Goal: Task Accomplishment & Management: Complete application form

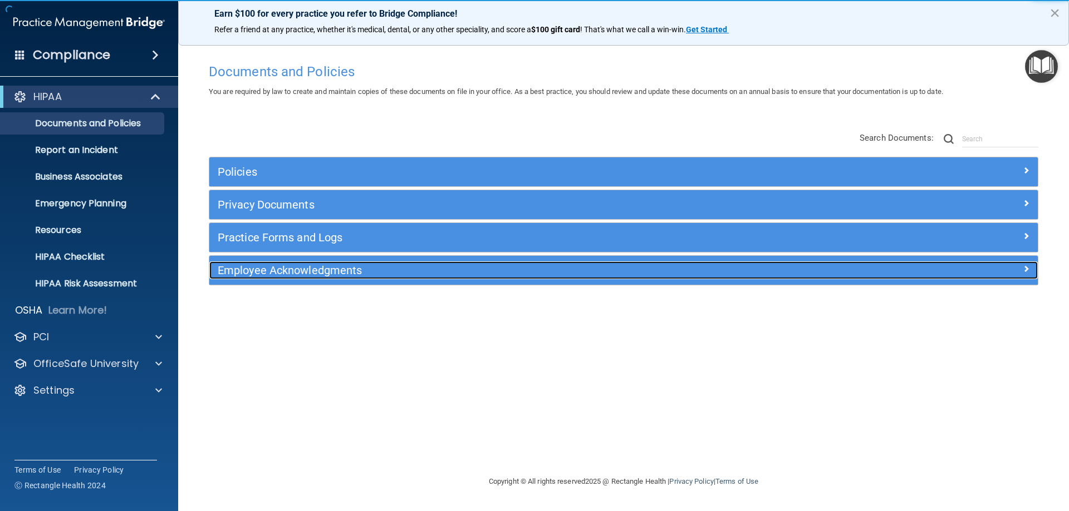
click at [298, 272] on h5 "Employee Acknowledgments" at bounding box center [520, 270] width 604 height 12
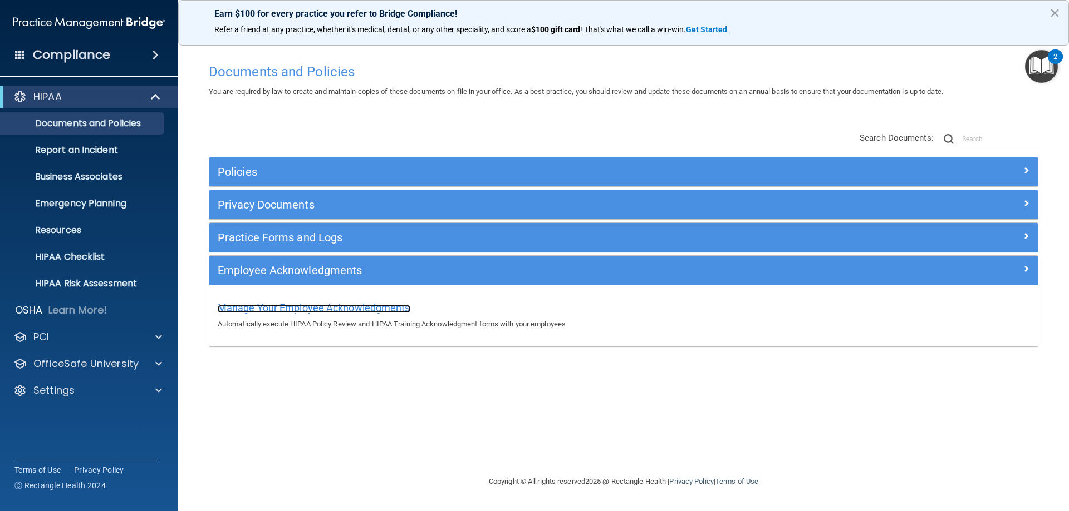
click at [289, 307] on span "Manage Your Employee Acknowledgments" at bounding box center [314, 308] width 193 height 12
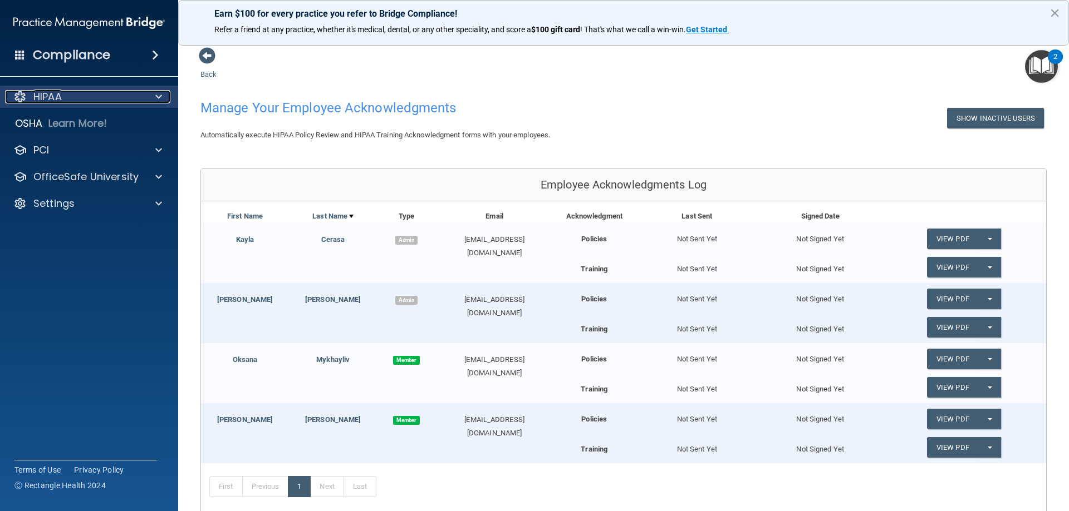
click at [77, 97] on div "HIPAA" at bounding box center [74, 96] width 138 height 13
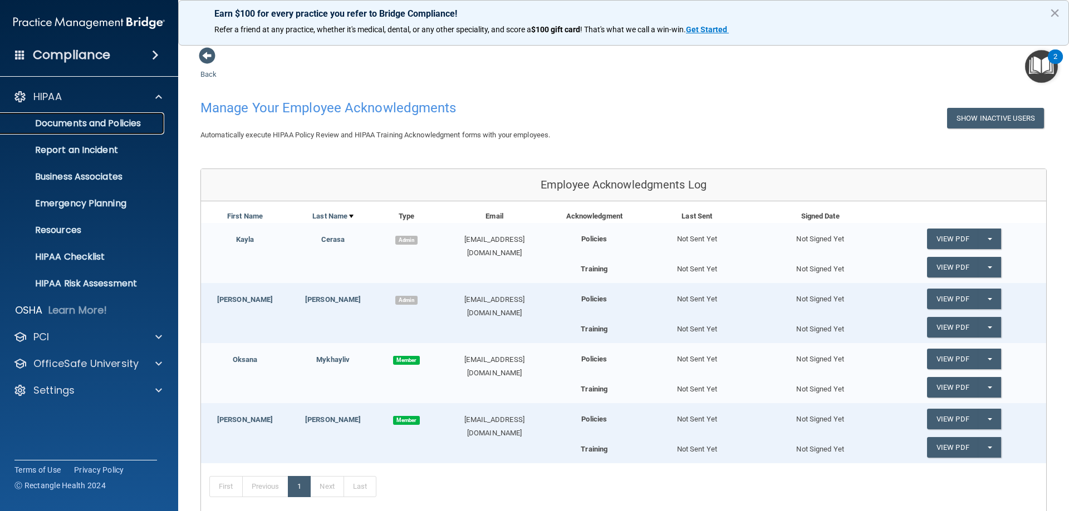
click at [87, 118] on p "Documents and Policies" at bounding box center [83, 123] width 152 height 11
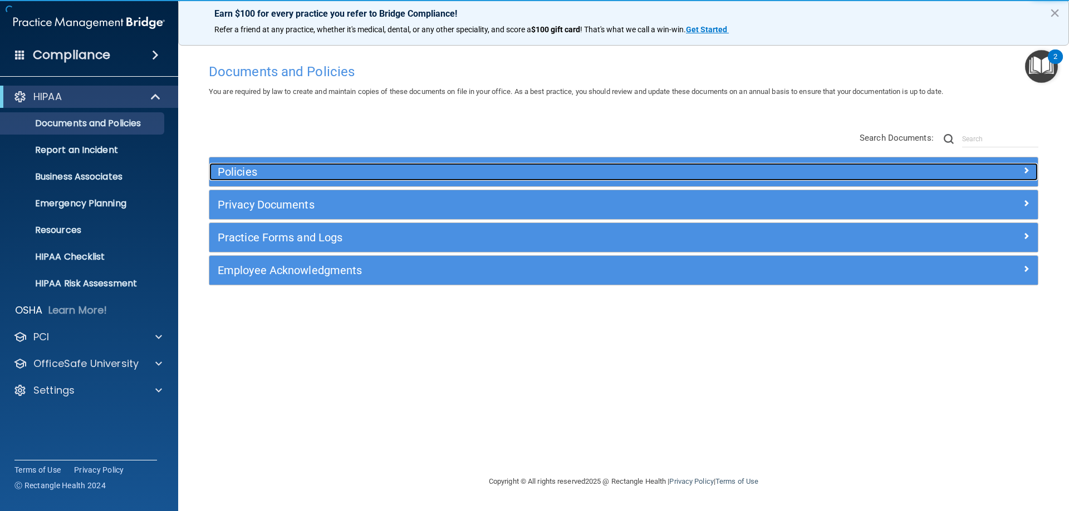
click at [1024, 169] on span at bounding box center [1025, 170] width 7 height 13
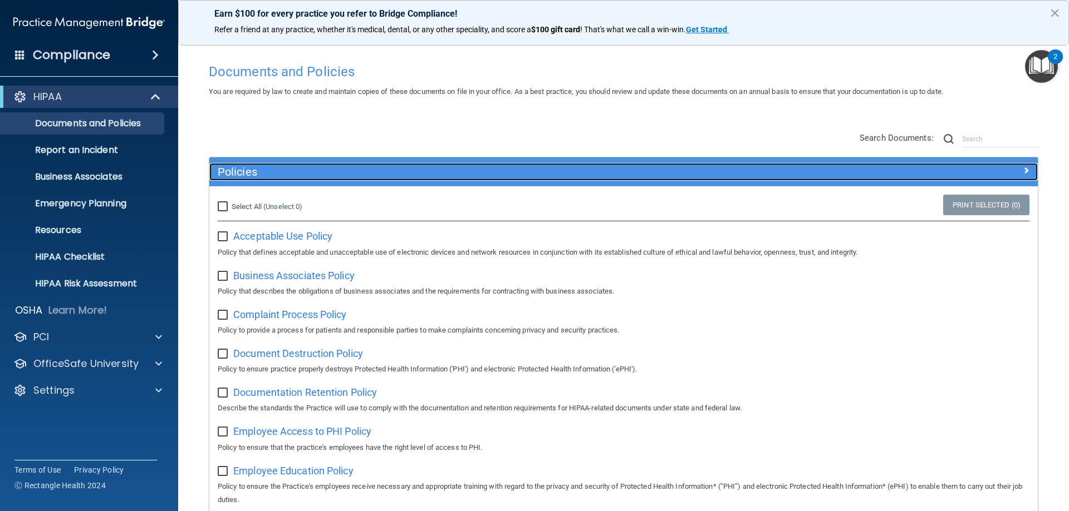
click at [934, 175] on div at bounding box center [933, 169] width 207 height 13
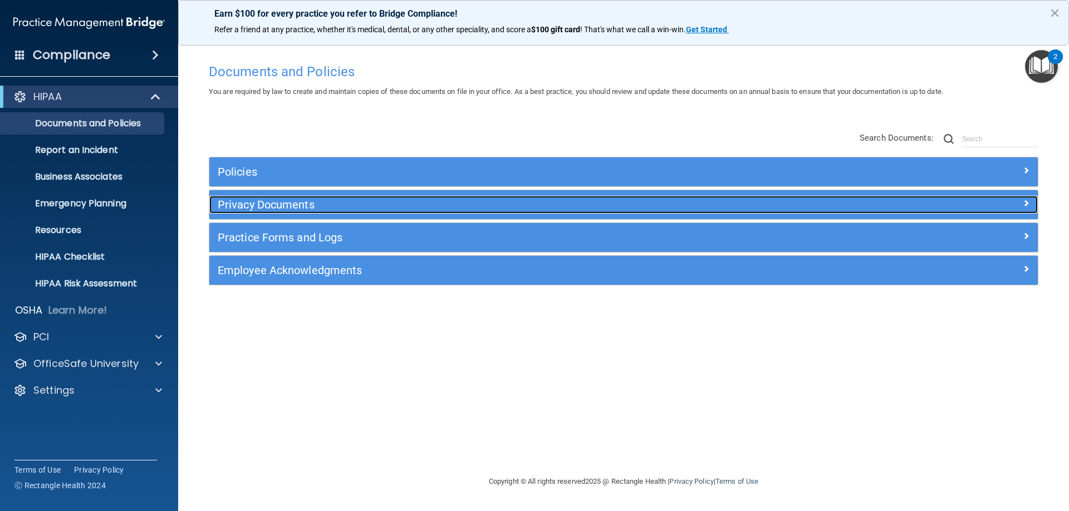
click at [894, 210] on div "Privacy Documents" at bounding box center [623, 205] width 828 height 18
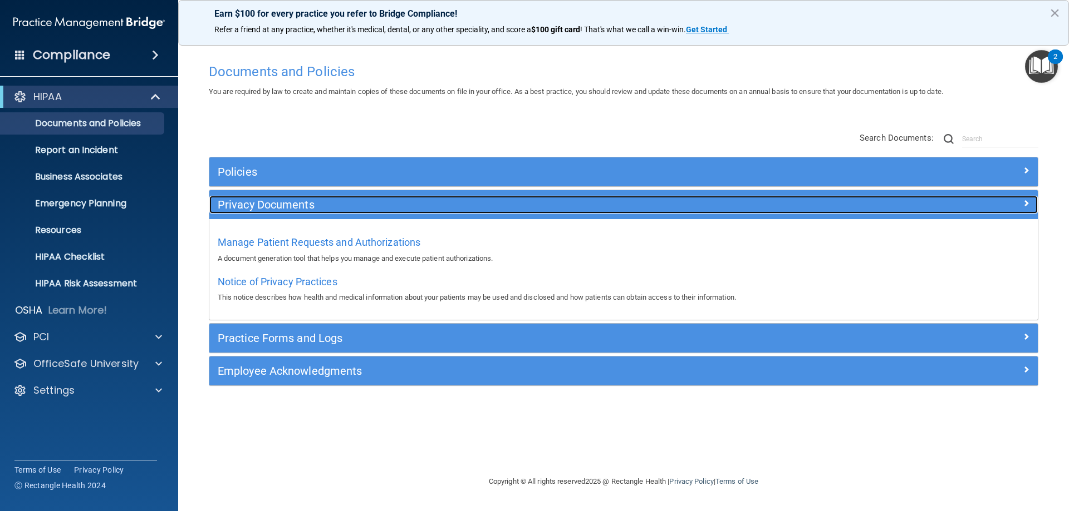
click at [894, 210] on div "Privacy Documents" at bounding box center [623, 205] width 828 height 18
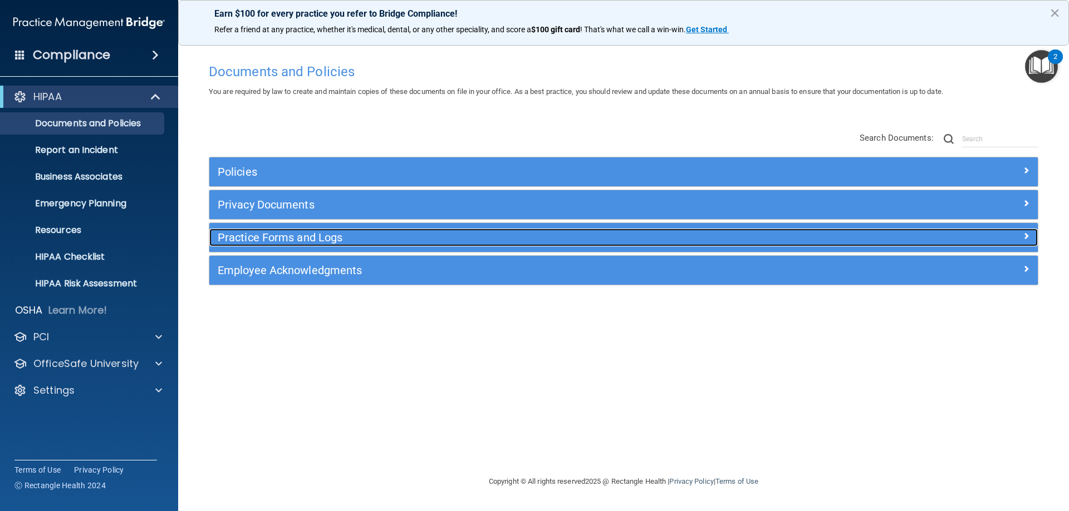
click at [875, 243] on div "Practice Forms and Logs" at bounding box center [623, 238] width 828 height 18
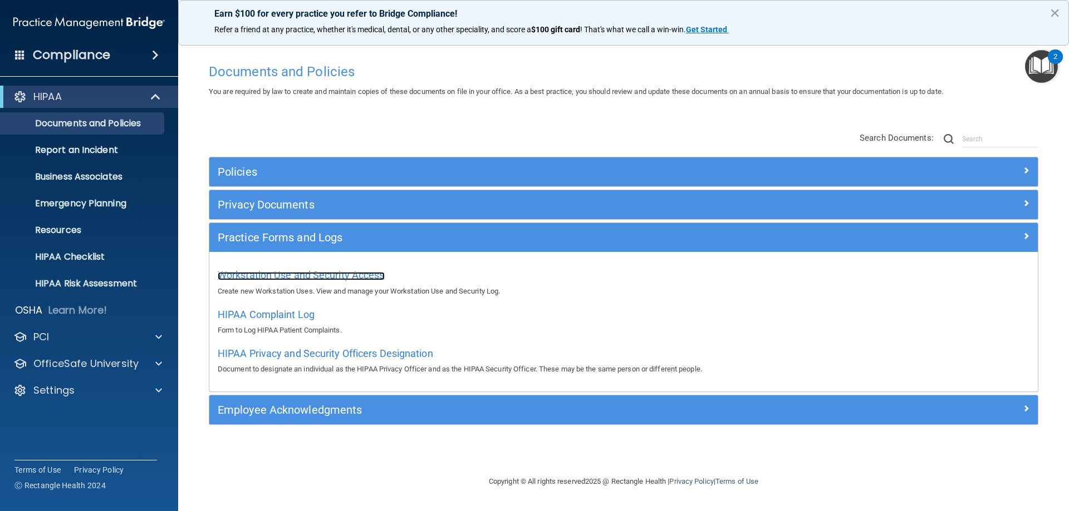
click at [375, 277] on span "Workstation Use and Security Access" at bounding box center [301, 275] width 167 height 12
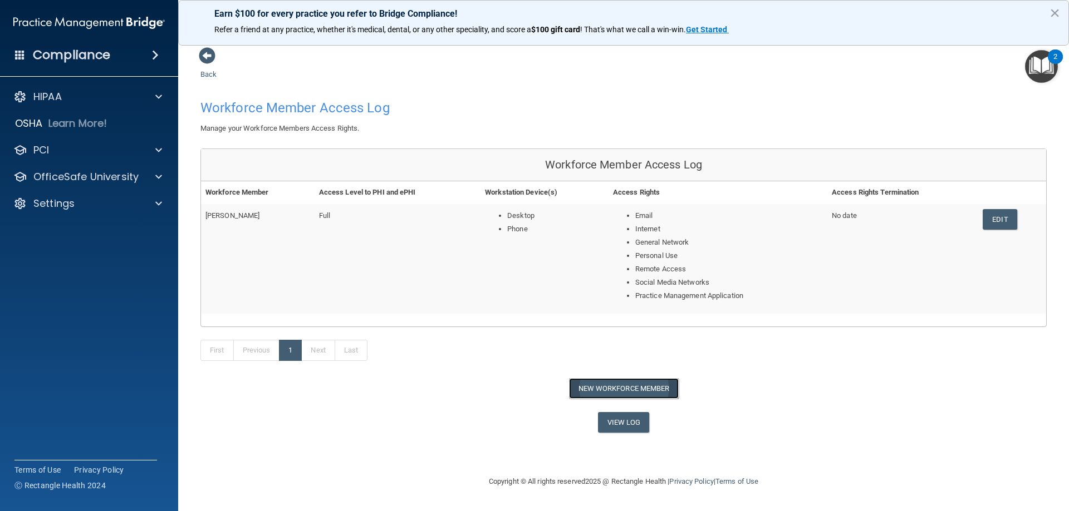
click at [636, 393] on button "New Workforce Member" at bounding box center [624, 388] width 110 height 21
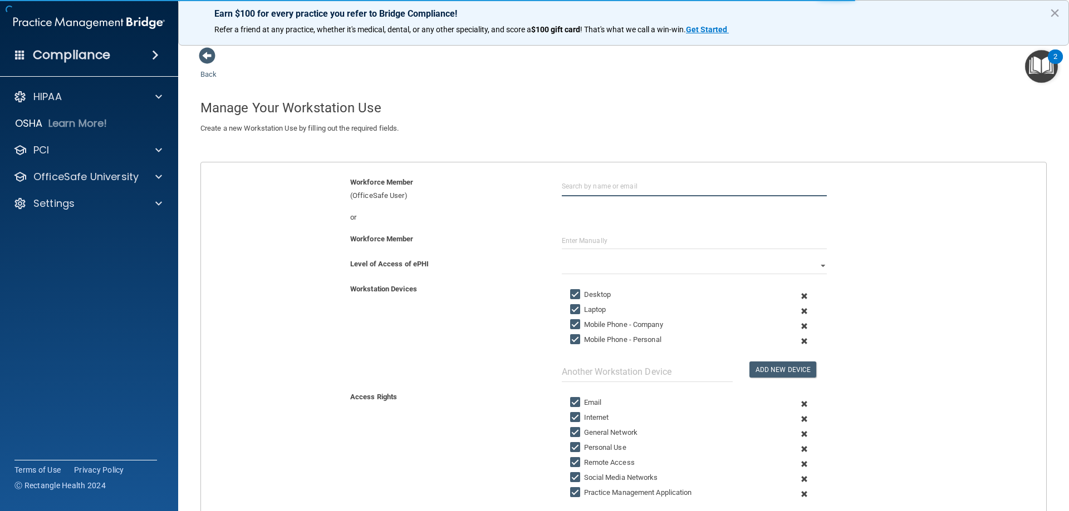
click at [659, 186] on input "text" at bounding box center [694, 186] width 265 height 21
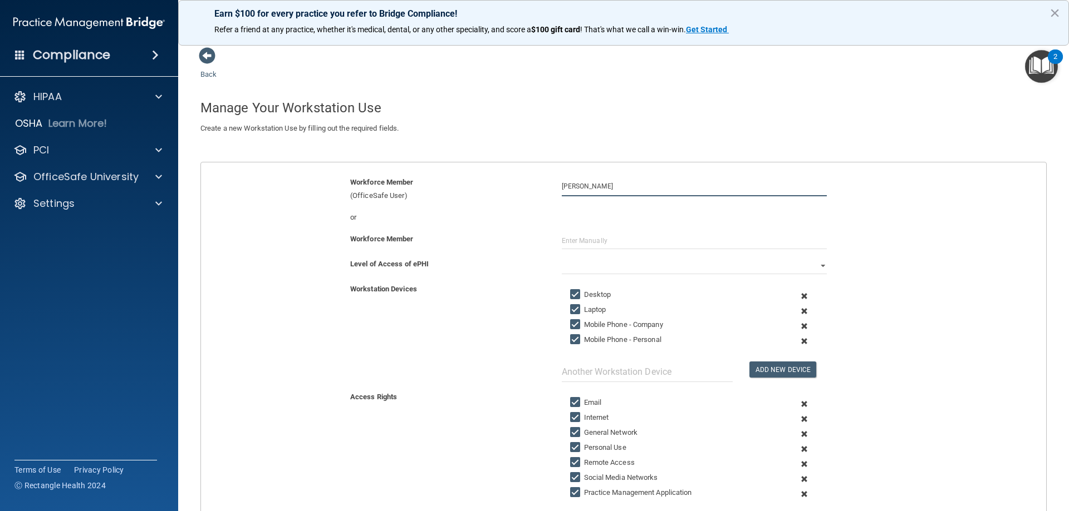
click at [633, 194] on input "[PERSON_NAME]" at bounding box center [694, 186] width 265 height 21
type input "[PERSON_NAME]"
click at [626, 241] on input "text" at bounding box center [694, 241] width 265 height 17
click at [600, 269] on select "Full Limited None" at bounding box center [694, 266] width 265 height 17
click at [562, 258] on select "Full Limited None" at bounding box center [694, 266] width 265 height 17
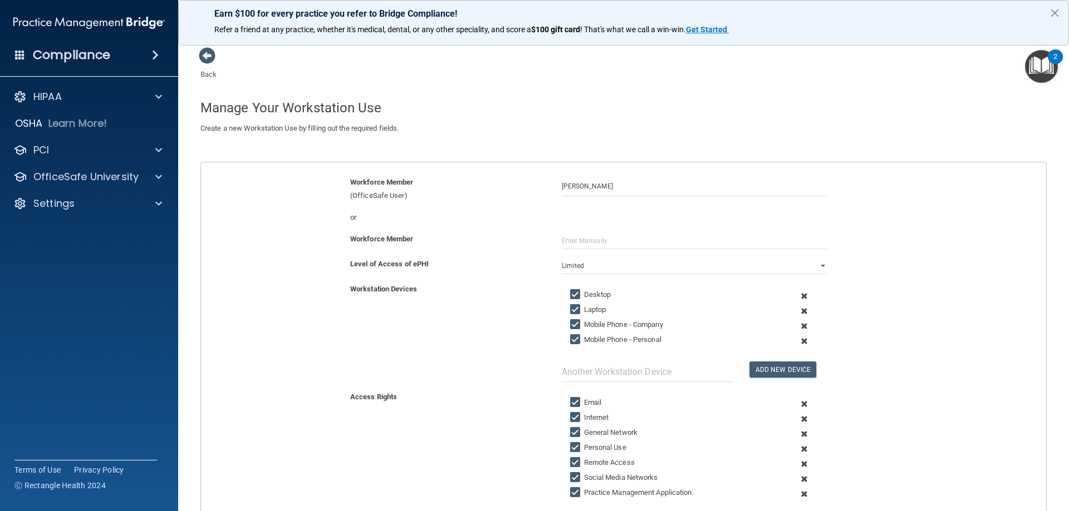
click at [959, 285] on div "Workstation Devices Desktop Laptop Mobile Phone - Company Mobile Phone - Person…" at bounding box center [623, 333] width 861 height 100
click at [818, 268] on select "Full Limited None" at bounding box center [694, 266] width 265 height 17
click at [933, 260] on div "Level of Access of ePHI Full Limited None" at bounding box center [623, 266] width 861 height 17
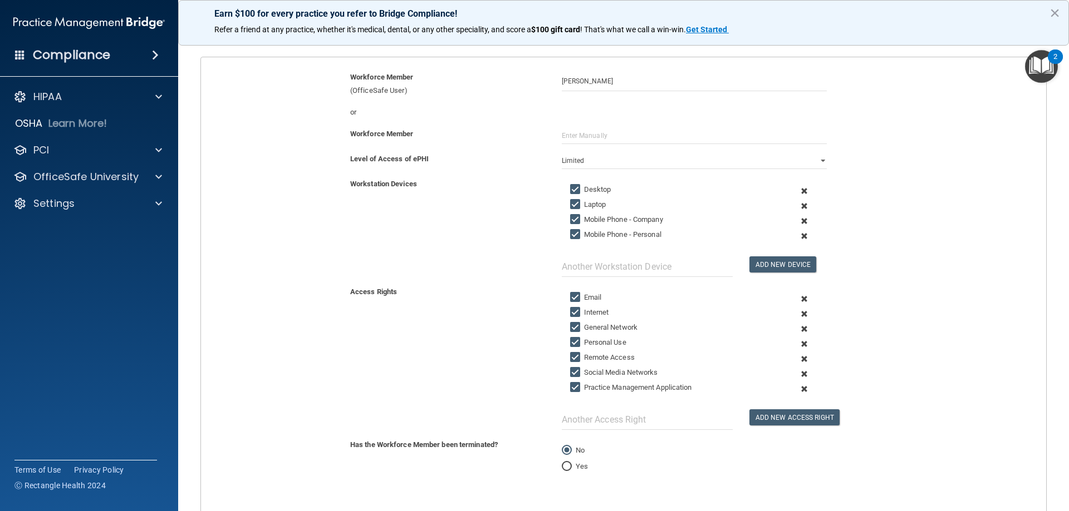
scroll to position [111, 0]
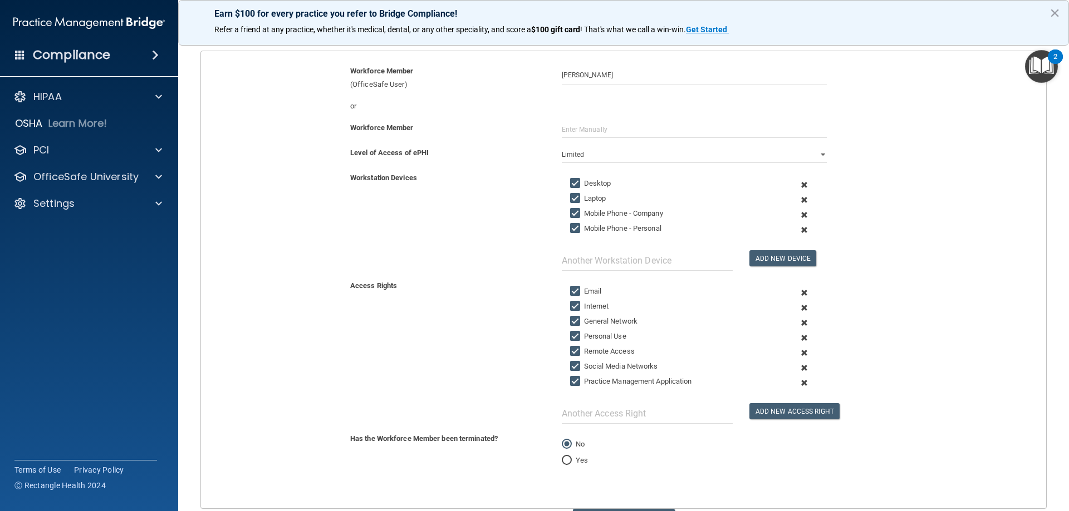
click at [797, 200] on span at bounding box center [803, 200] width 27 height 15
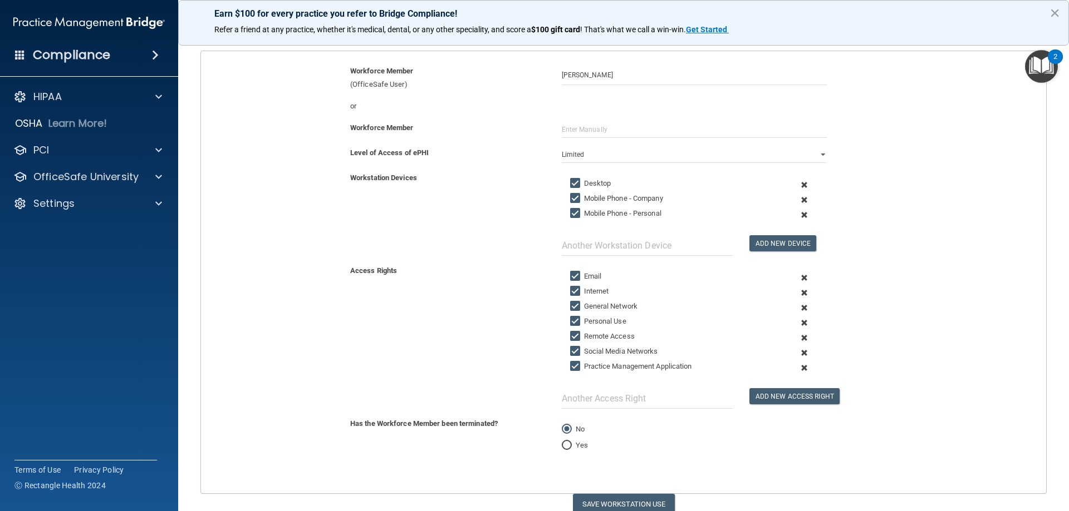
click at [797, 200] on span at bounding box center [803, 200] width 27 height 15
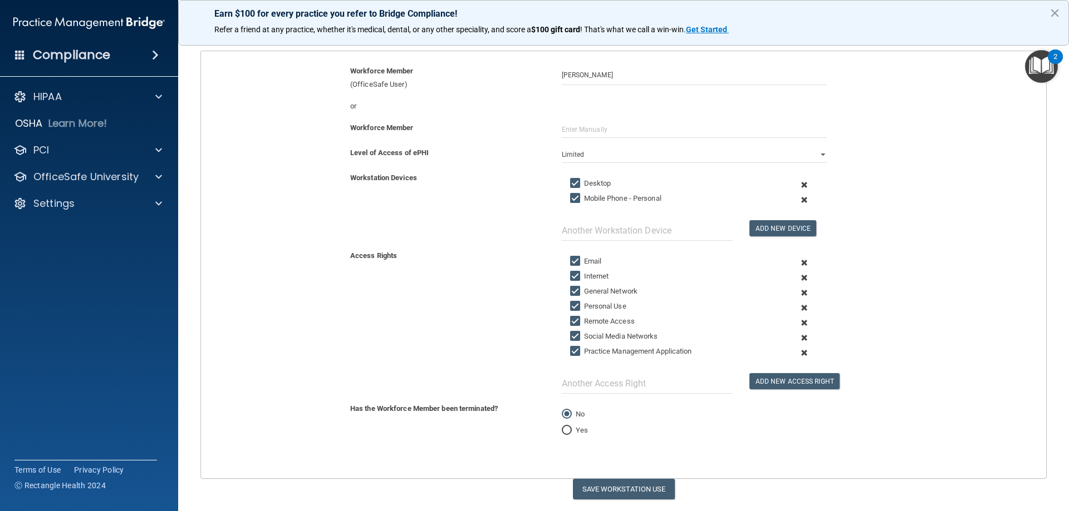
click at [797, 200] on span at bounding box center [803, 200] width 27 height 15
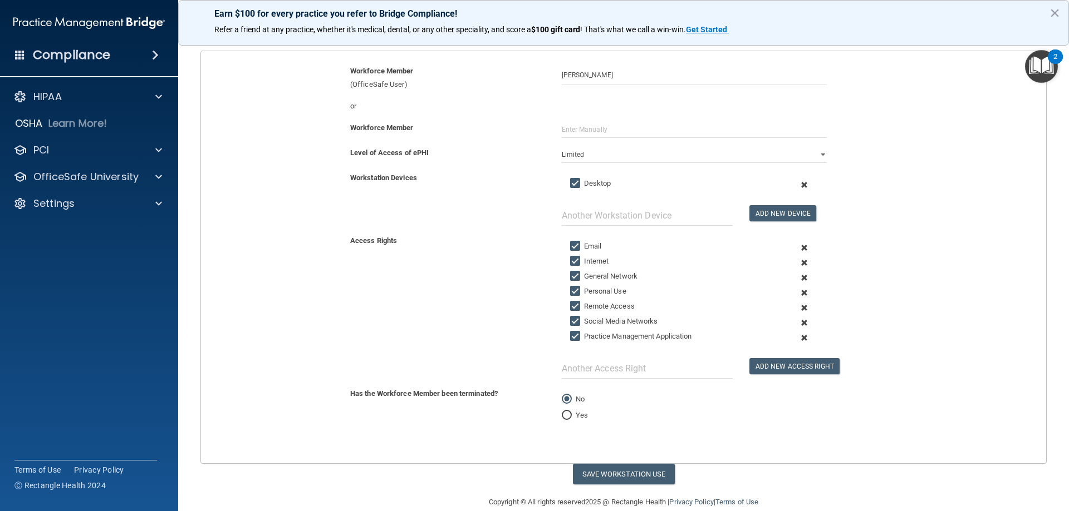
scroll to position [129, 0]
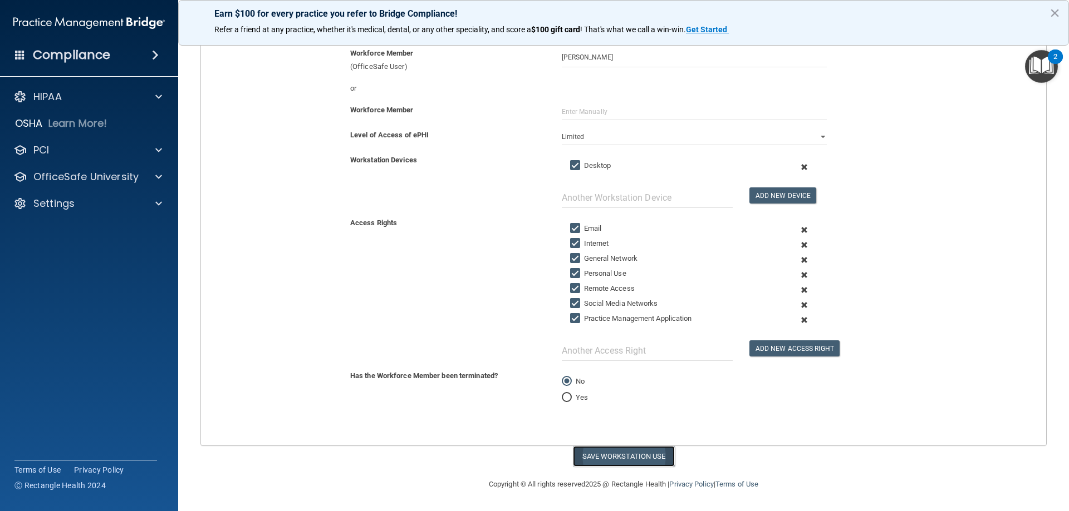
click at [640, 461] on button "Save Workstation Use" at bounding box center [624, 456] width 102 height 21
select select "? string:Full ?"
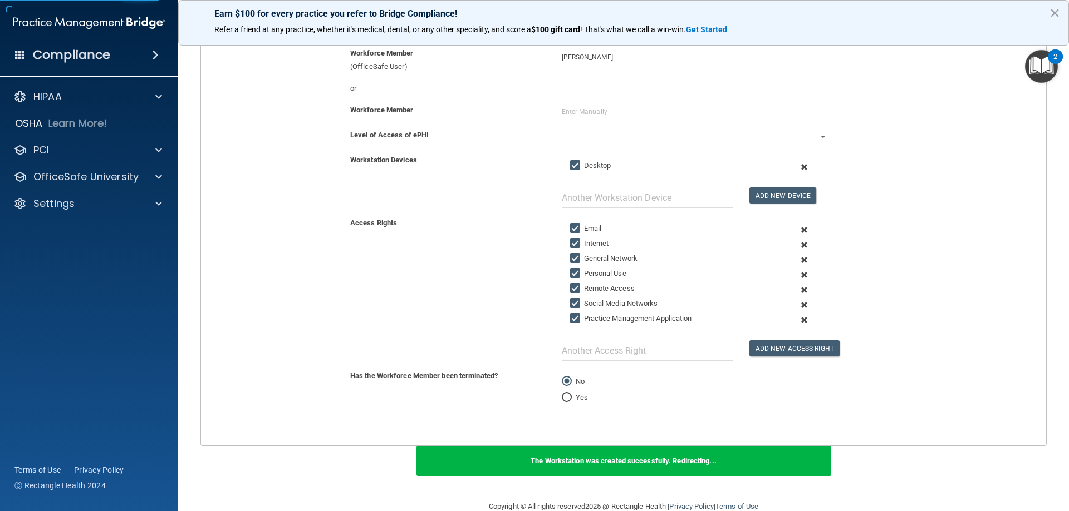
scroll to position [53, 0]
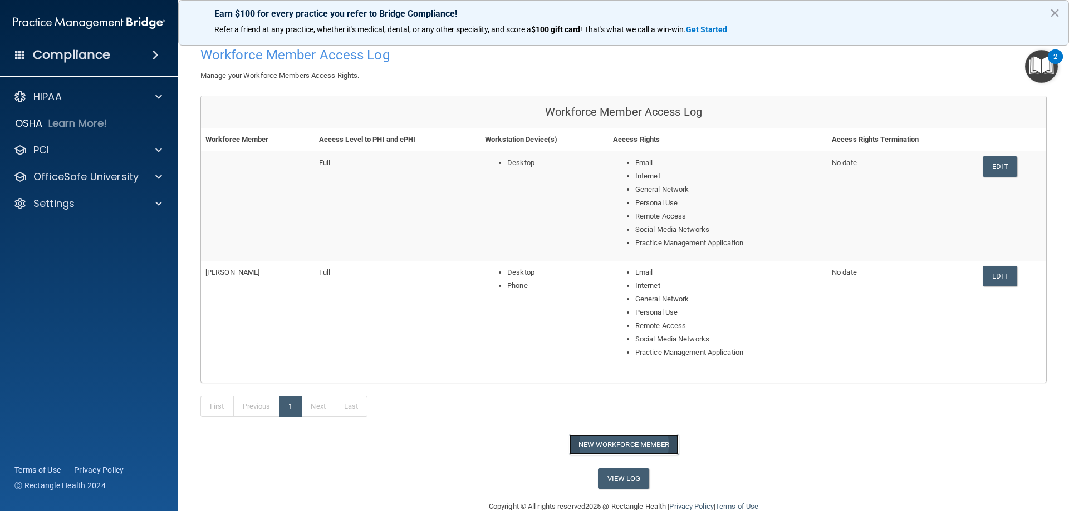
click at [663, 446] on button "New Workforce Member" at bounding box center [624, 445] width 110 height 21
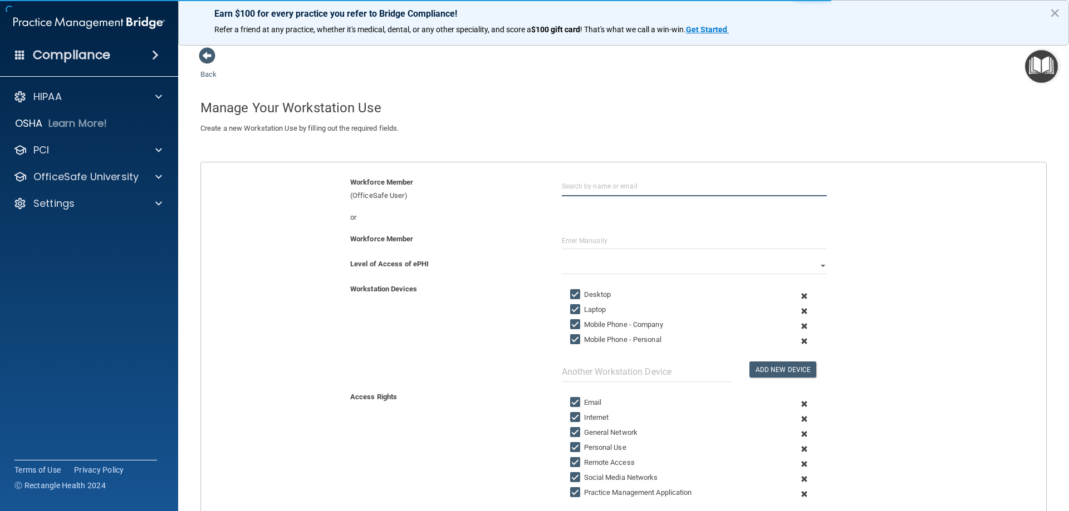
click at [579, 186] on input "text" at bounding box center [694, 186] width 265 height 21
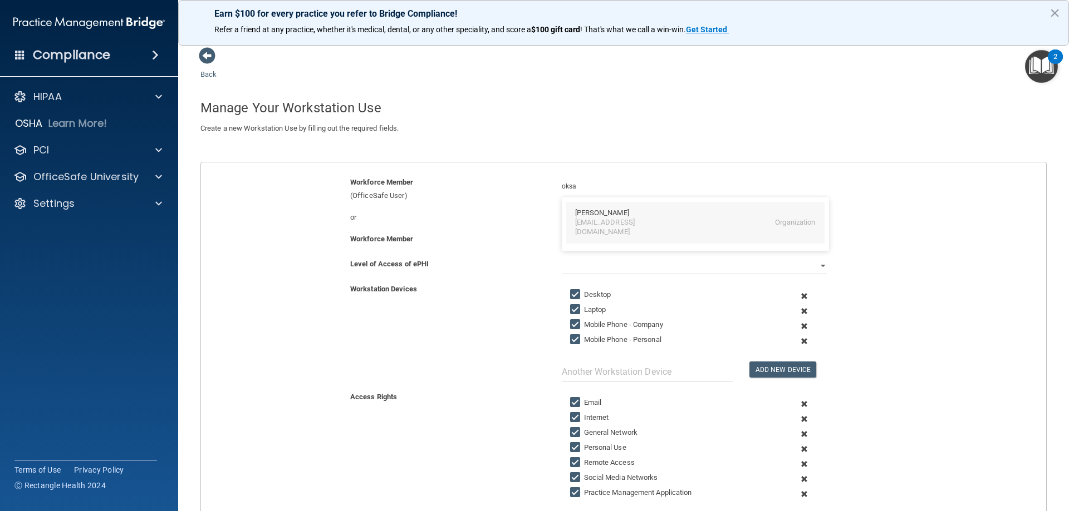
click at [586, 218] on div "[PERSON_NAME]" at bounding box center [602, 213] width 54 height 9
type input "[PERSON_NAME]"
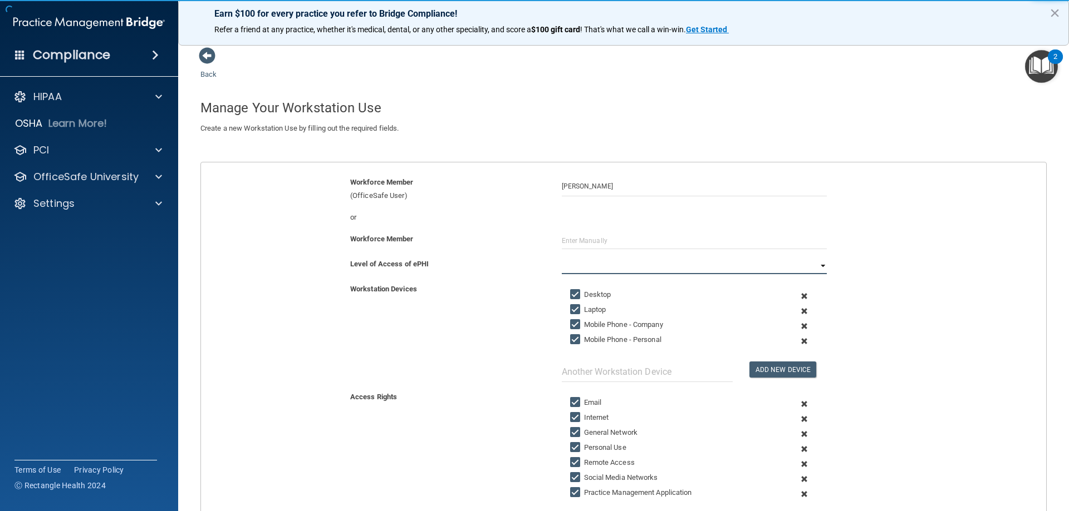
click at [580, 269] on select "Full Limited None" at bounding box center [694, 266] width 265 height 17
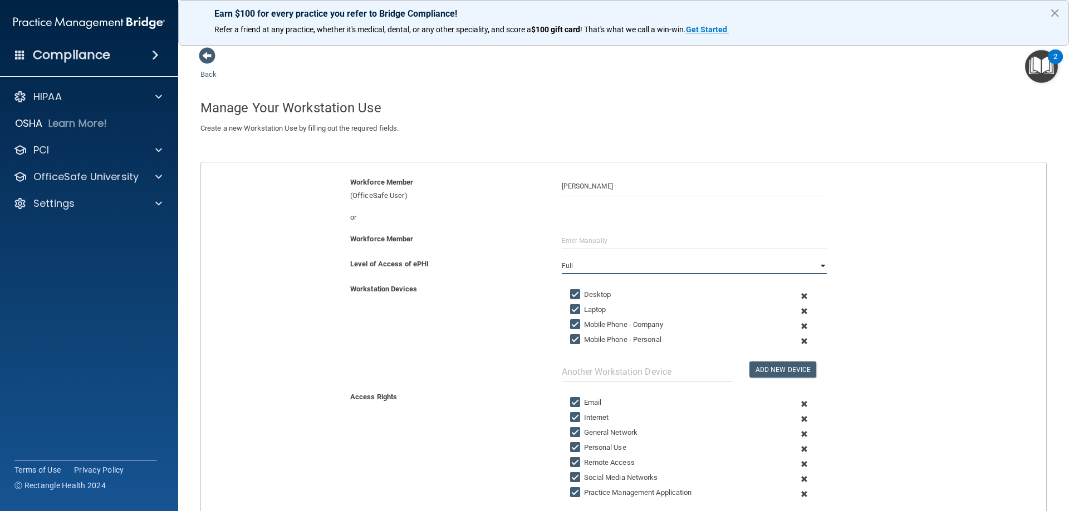
click at [562, 258] on select "Full Limited None" at bounding box center [694, 266] width 265 height 17
click at [799, 308] on span at bounding box center [803, 311] width 27 height 15
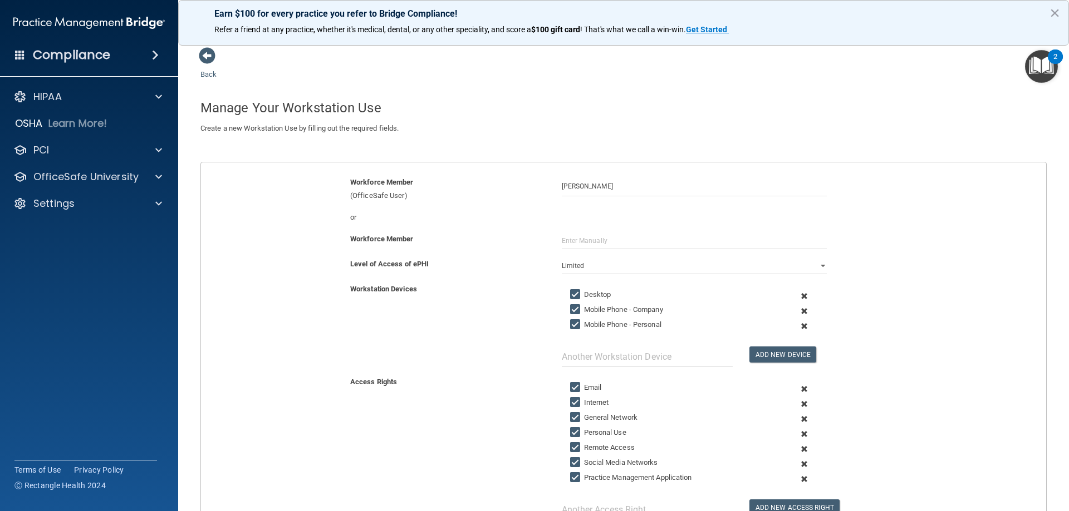
click at [799, 308] on span at bounding box center [803, 311] width 27 height 15
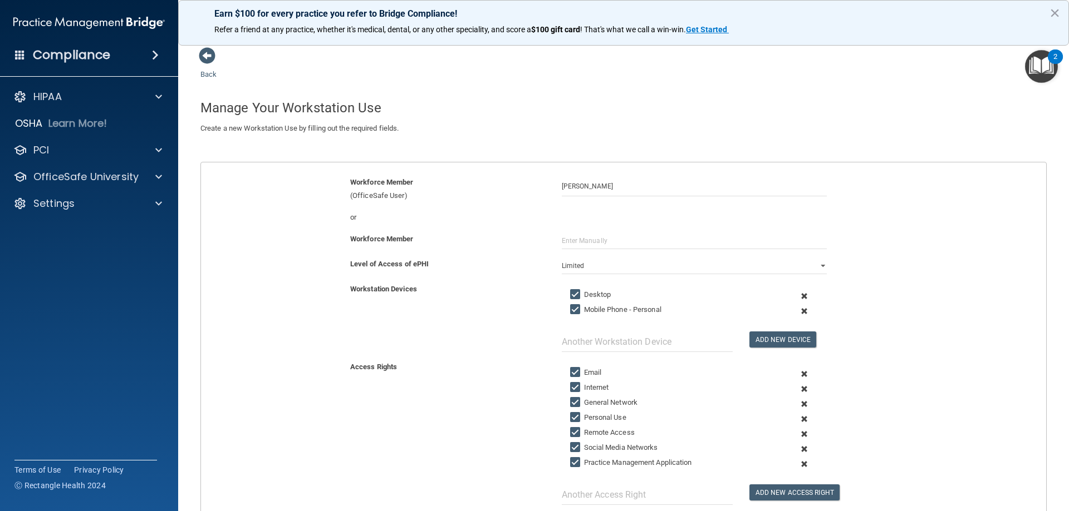
click at [797, 311] on span at bounding box center [803, 311] width 27 height 15
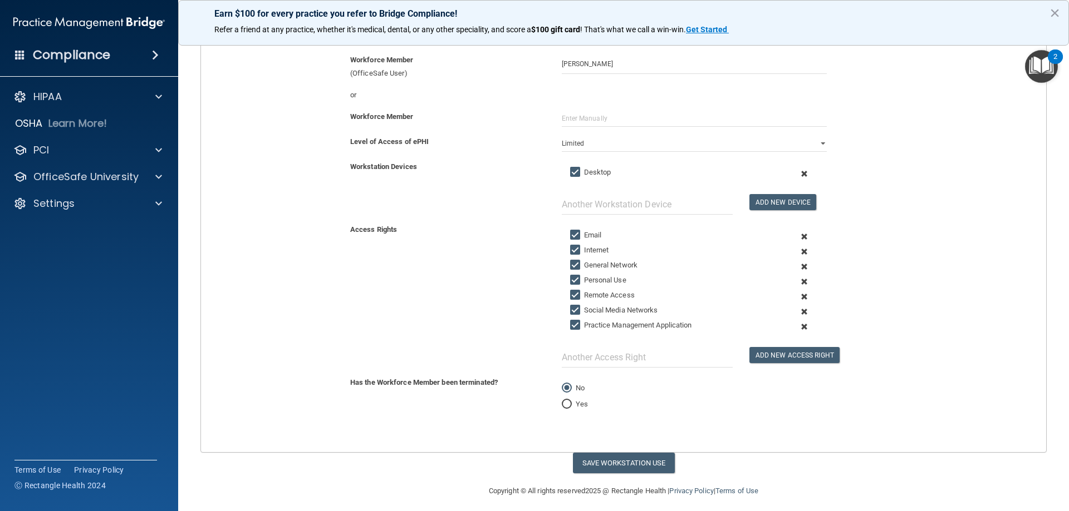
scroll to position [129, 0]
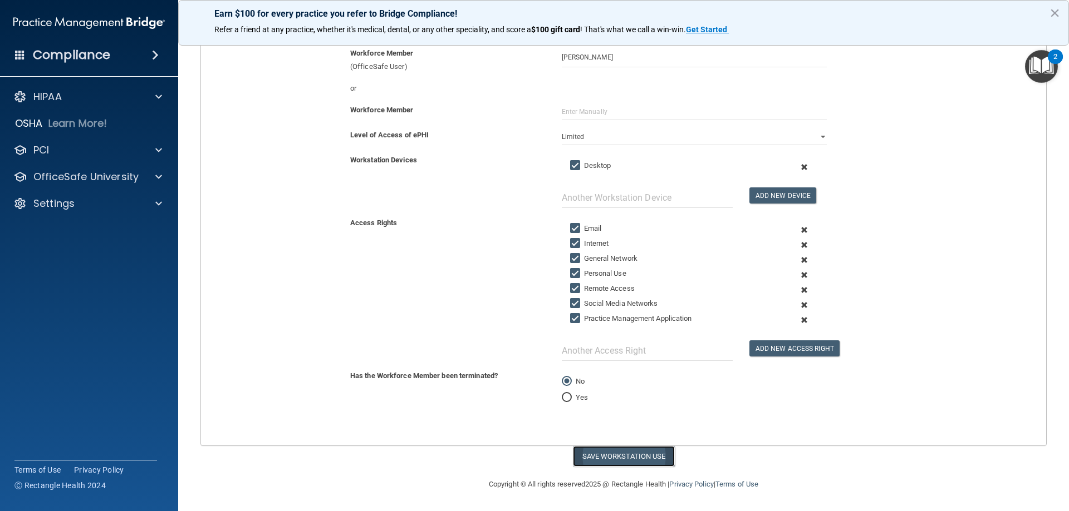
click at [628, 447] on button "Save Workstation Use" at bounding box center [624, 456] width 102 height 21
select select "? string:Full ?"
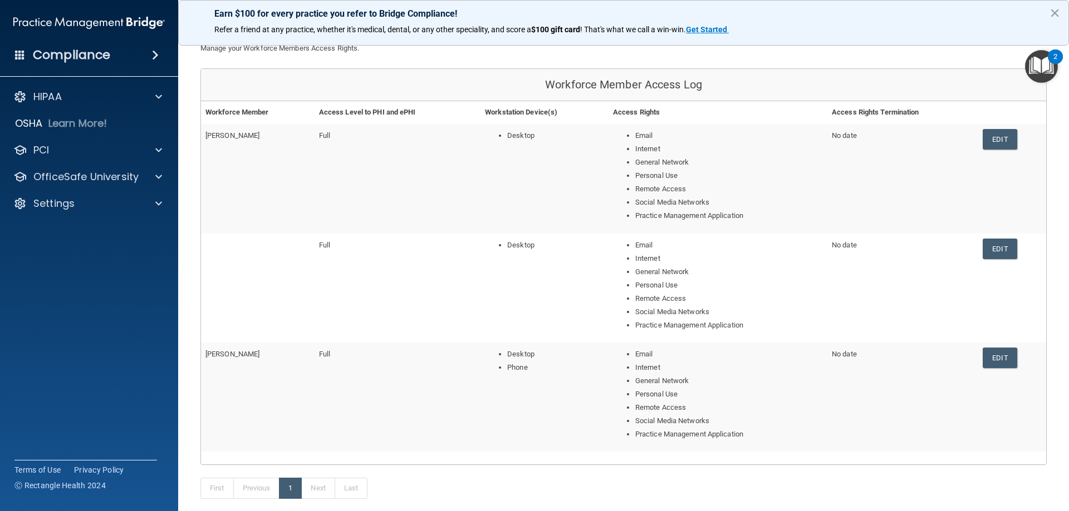
scroll to position [51, 0]
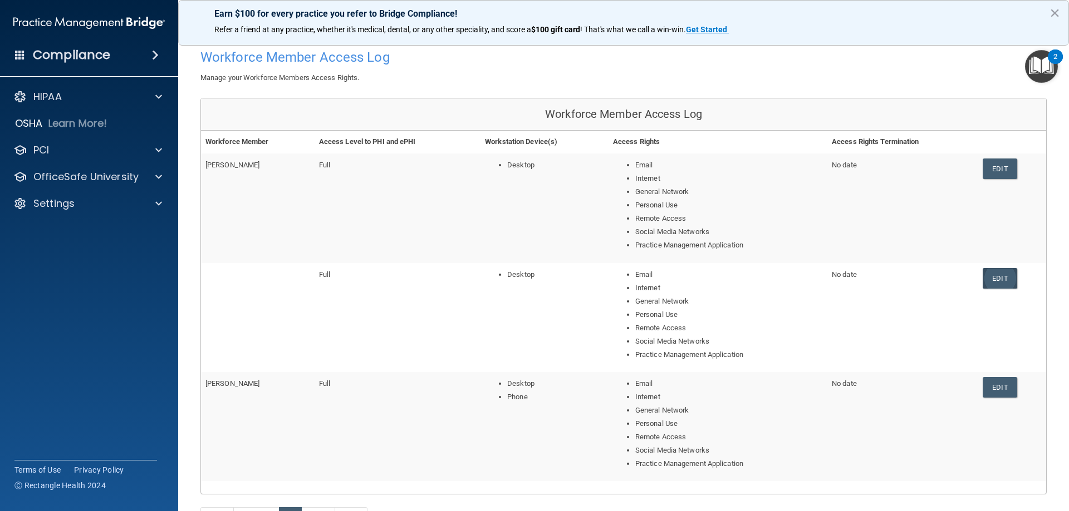
click at [995, 286] on link "Edit" at bounding box center [999, 278] width 34 height 21
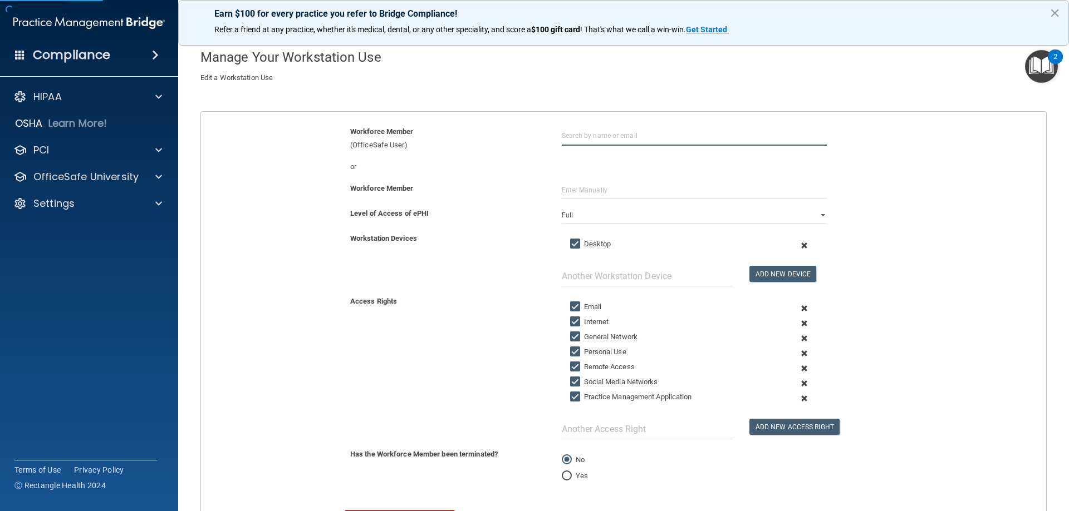
click at [621, 131] on input "text" at bounding box center [694, 135] width 265 height 21
click at [627, 175] on div "[EMAIL_ADDRESS][DOMAIN_NAME]" at bounding box center [623, 177] width 96 height 19
type input "[PERSON_NAME]"
click at [927, 264] on div "Workstation Devices Desktop Add New Device" at bounding box center [623, 259] width 861 height 55
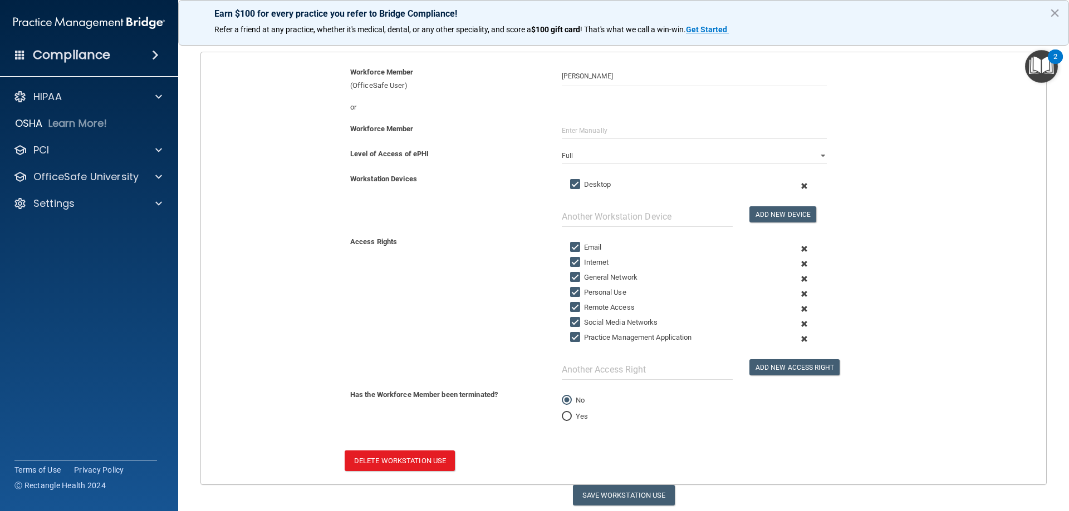
scroll to position [149, 0]
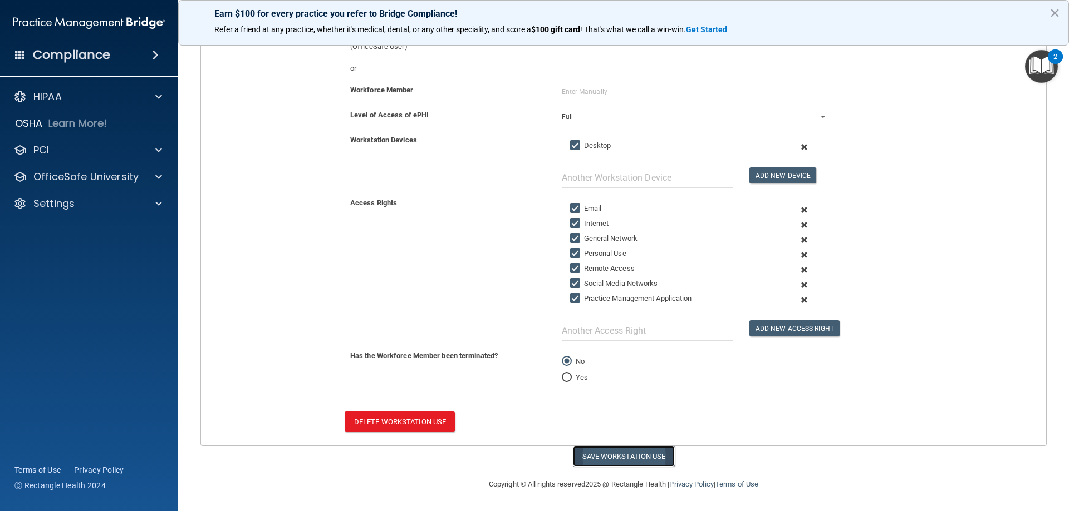
click at [621, 453] on button "Save Workstation Use" at bounding box center [624, 456] width 102 height 21
select select "? string:Full ?"
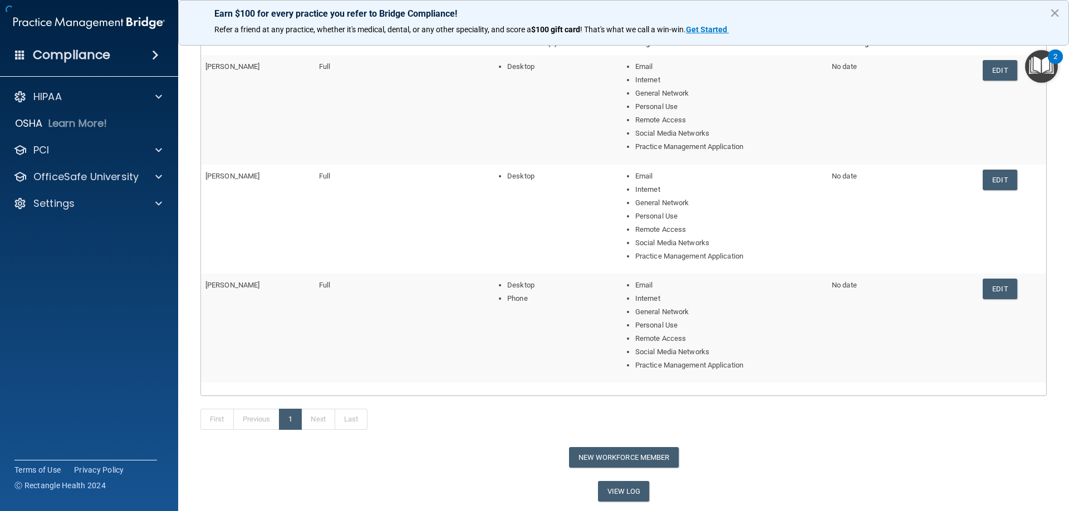
scroll to position [162, 0]
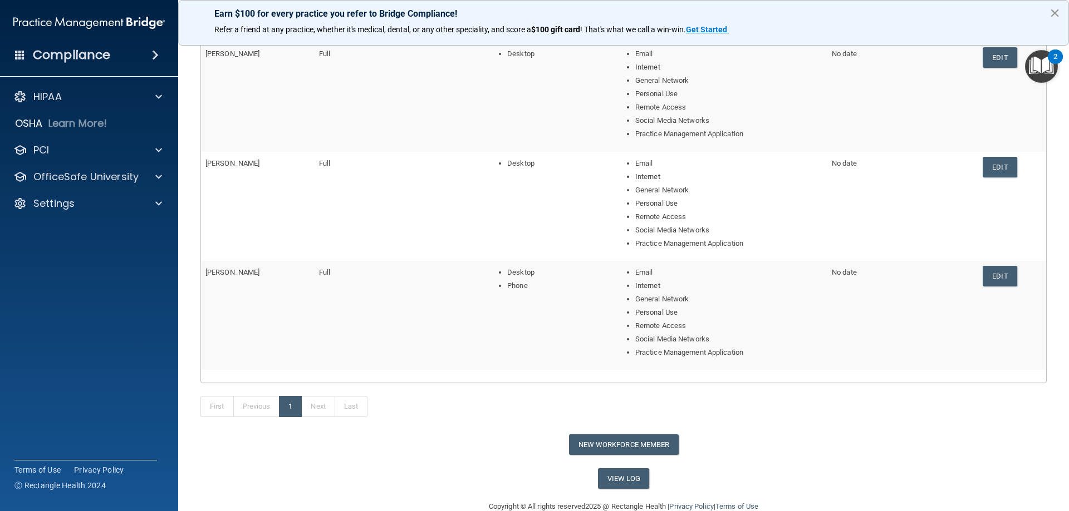
click at [1055, 14] on button "×" at bounding box center [1054, 13] width 11 height 18
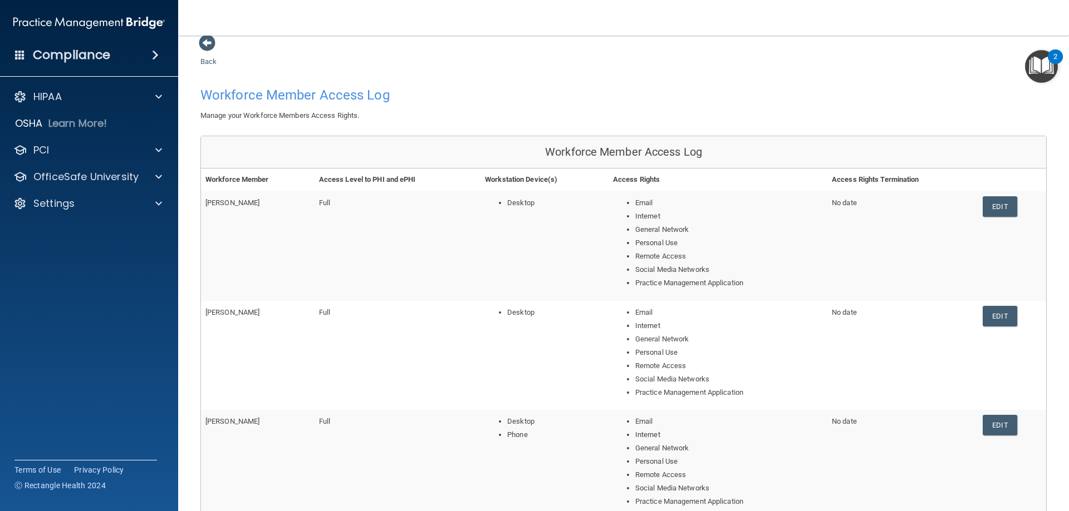
scroll to position [0, 0]
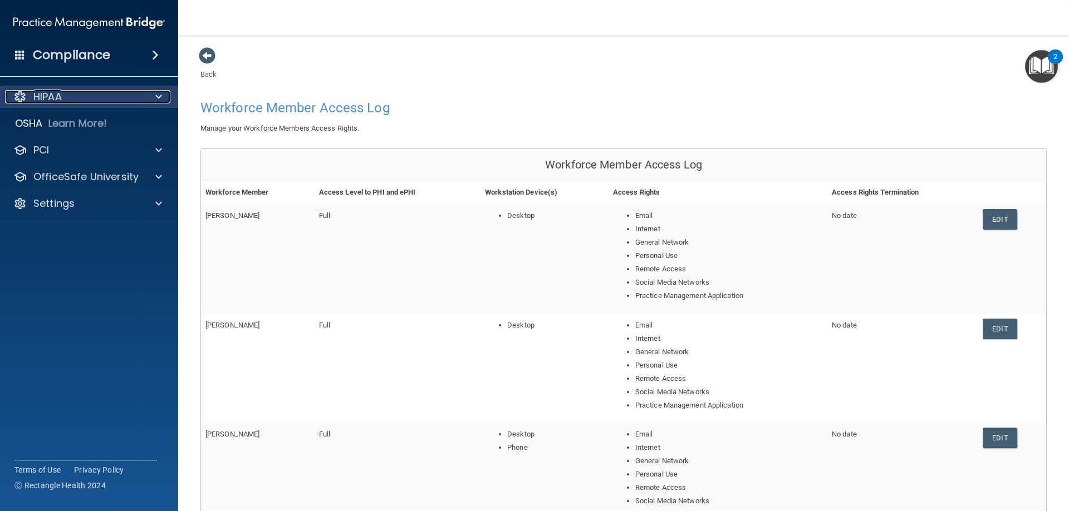
click at [166, 100] on div at bounding box center [157, 96] width 28 height 13
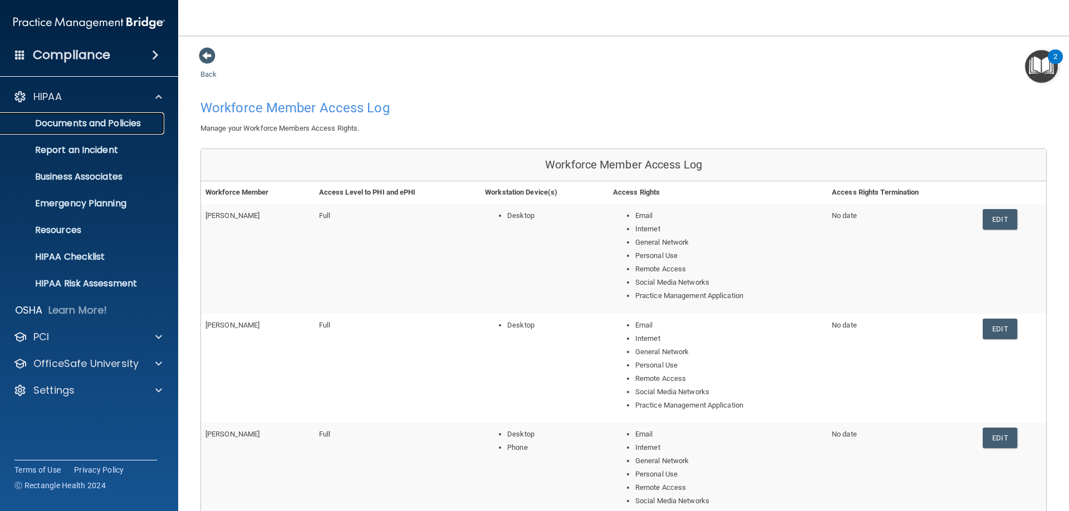
click at [149, 127] on p "Documents and Policies" at bounding box center [83, 123] width 152 height 11
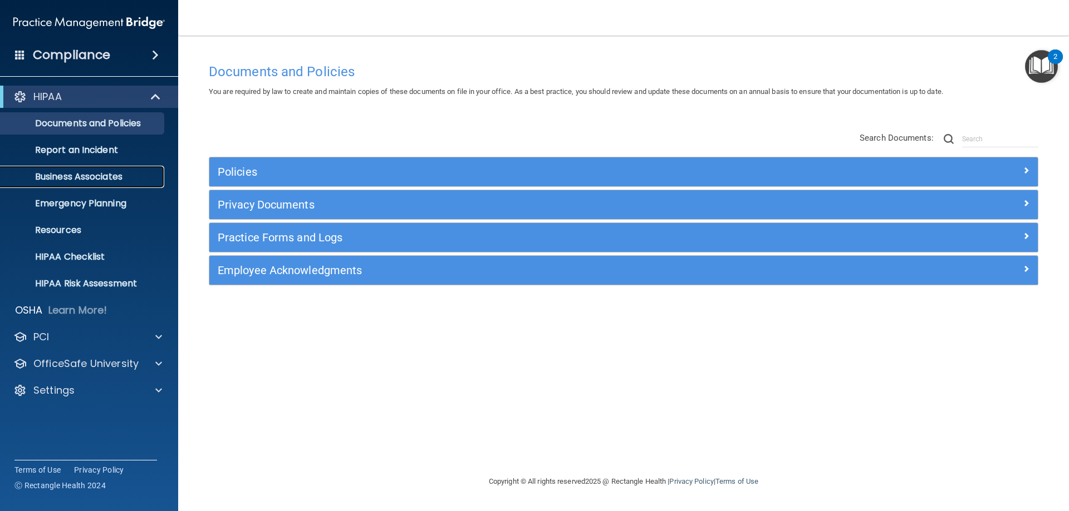
click at [99, 174] on p "Business Associates" at bounding box center [83, 176] width 152 height 11
